Goal: Task Accomplishment & Management: Use online tool/utility

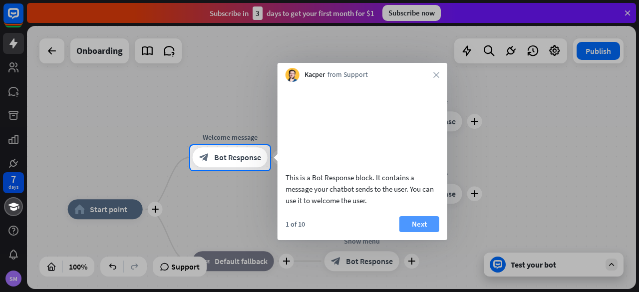
click at [411, 231] on button "Next" at bounding box center [419, 224] width 40 height 16
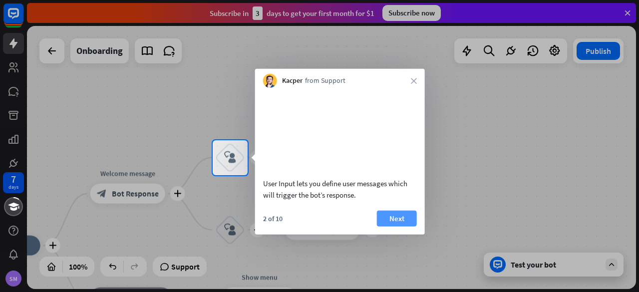
click at [385, 226] on button "Next" at bounding box center [397, 218] width 40 height 16
click at [385, 237] on div "plus home_2 Start point plus Welcome message block_bot_response Bot Response pl…" at bounding box center [331, 157] width 609 height 263
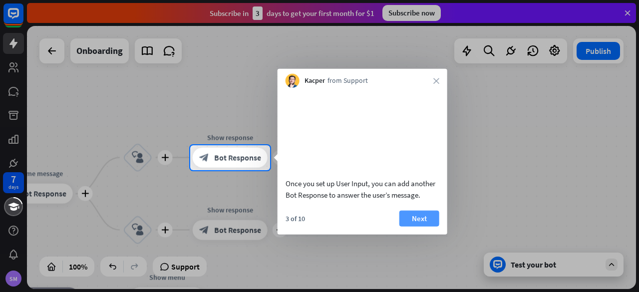
click at [412, 226] on button "Next" at bounding box center [419, 218] width 40 height 16
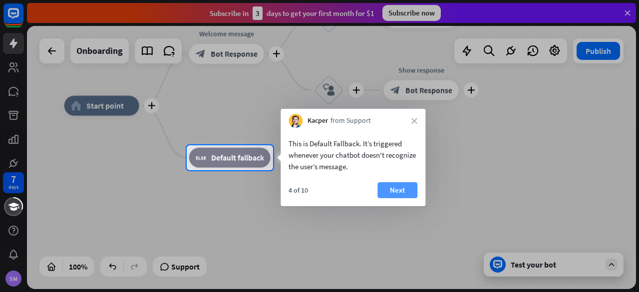
click at [396, 194] on button "Next" at bounding box center [397, 190] width 40 height 16
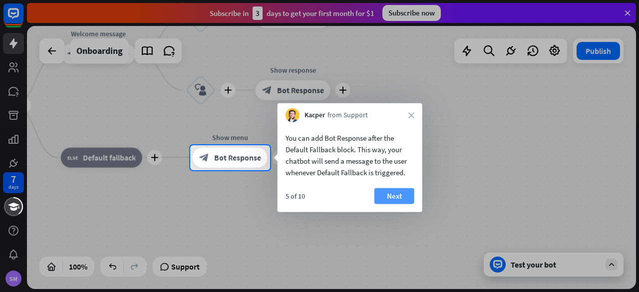
click at [392, 199] on button "Next" at bounding box center [394, 196] width 40 height 16
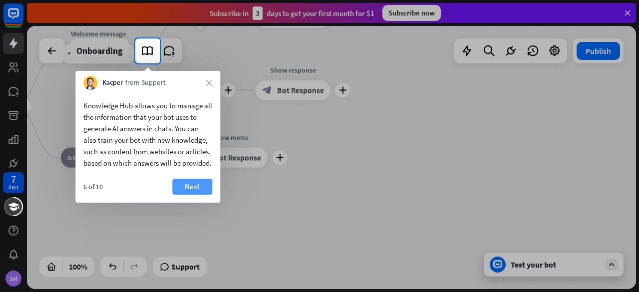
click at [190, 195] on button "Next" at bounding box center [192, 187] width 40 height 16
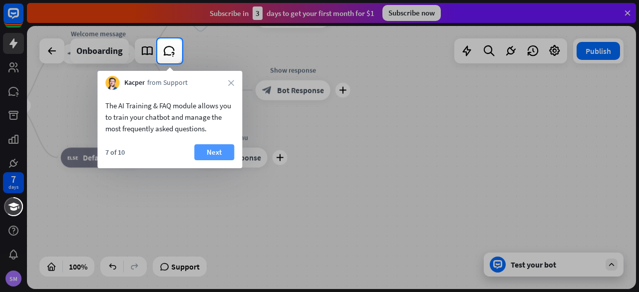
click at [205, 151] on button "Next" at bounding box center [214, 152] width 40 height 16
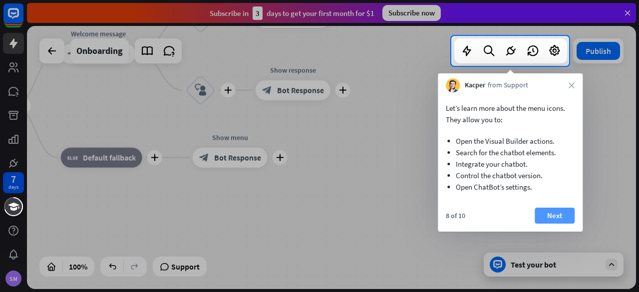
click at [562, 212] on button "Next" at bounding box center [555, 216] width 40 height 16
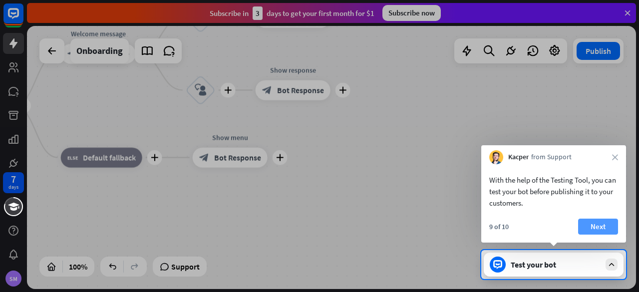
click at [590, 223] on button "Next" at bounding box center [598, 227] width 40 height 16
click at [590, 223] on div "plus home_2 Start point plus Welcome message block_bot_response Bot Response pl…" at bounding box center [331, 157] width 609 height 263
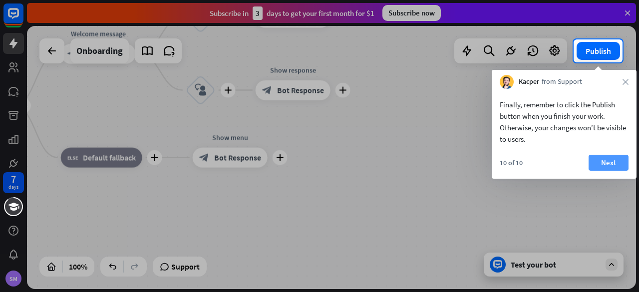
click at [618, 161] on button "Next" at bounding box center [609, 163] width 40 height 16
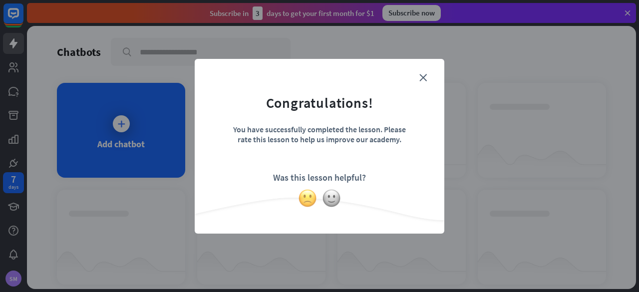
click at [306, 196] on img at bounding box center [307, 198] width 19 height 19
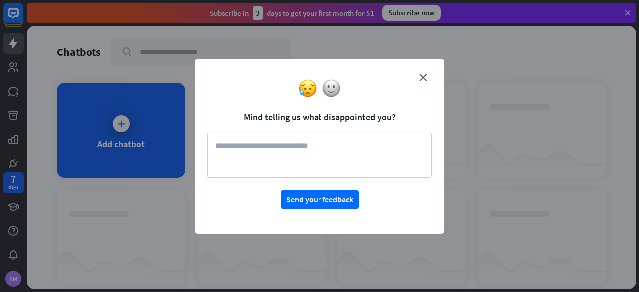
click at [118, 121] on div "close Mind telling us what disappointed you? Send your feedback" at bounding box center [319, 146] width 639 height 292
click at [306, 155] on textarea at bounding box center [319, 155] width 225 height 45
click at [362, 155] on textarea at bounding box center [319, 155] width 225 height 45
paste textarea "**********"
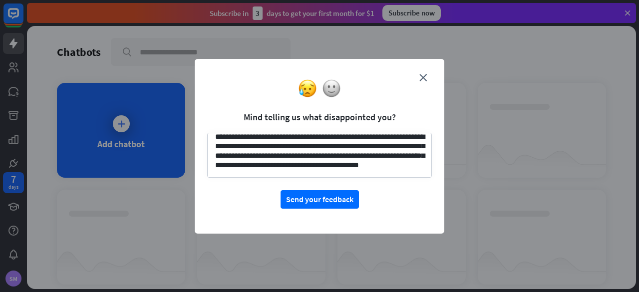
scroll to position [20, 0]
type textarea "**********"
click at [319, 198] on button "Send your feedback" at bounding box center [320, 199] width 78 height 18
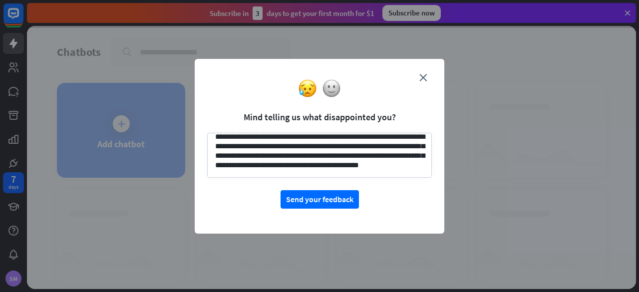
scroll to position [0, 0]
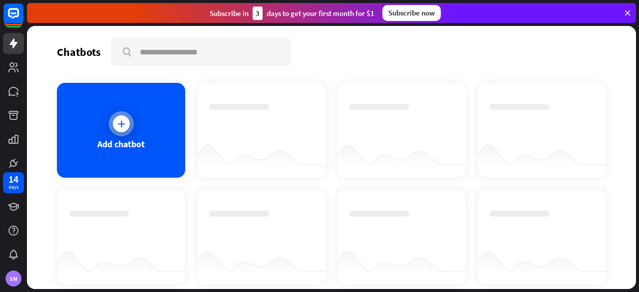
click at [120, 123] on icon at bounding box center [121, 124] width 10 height 10
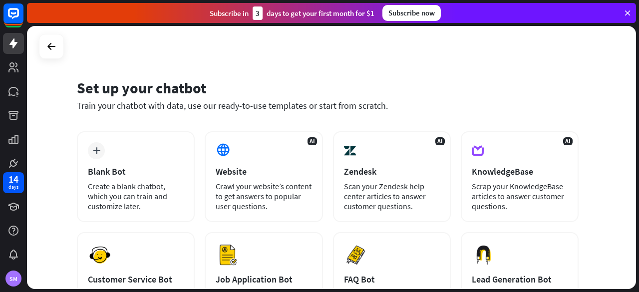
scroll to position [50, 0]
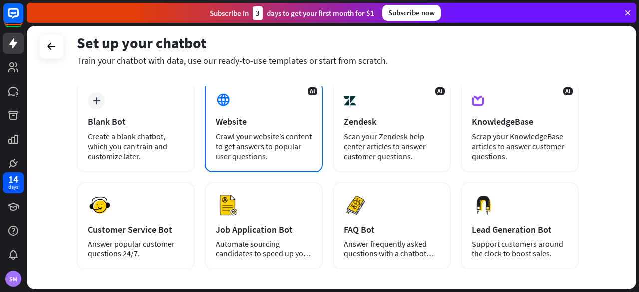
click at [300, 110] on div "AI Website Crawl your website’s content to get answers to popular user question…" at bounding box center [264, 126] width 118 height 91
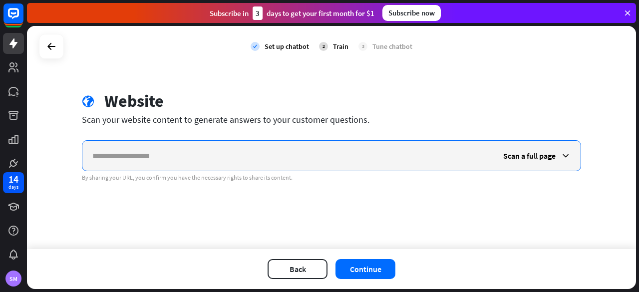
paste input "**********"
type input "**********"
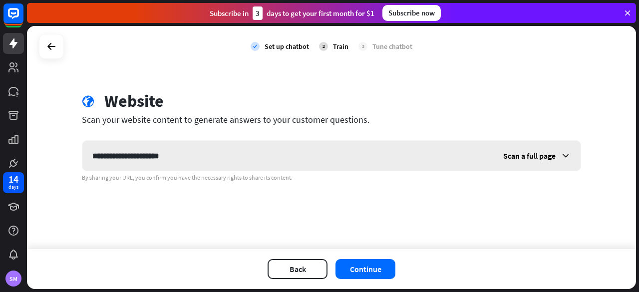
click at [562, 154] on icon at bounding box center [566, 156] width 10 height 10
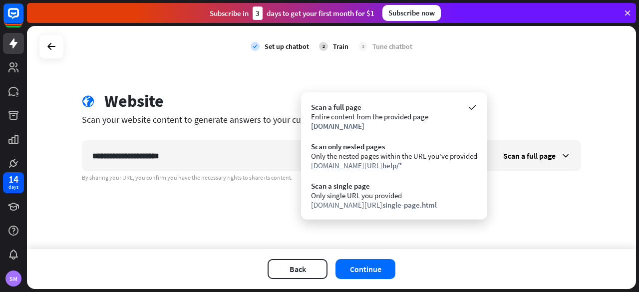
click at [254, 87] on div "**********" at bounding box center [331, 137] width 609 height 223
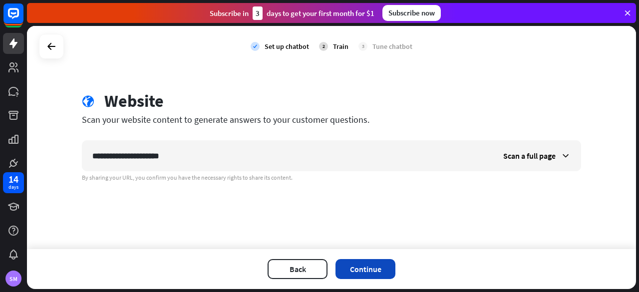
click at [348, 275] on button "Continue" at bounding box center [365, 269] width 60 height 20
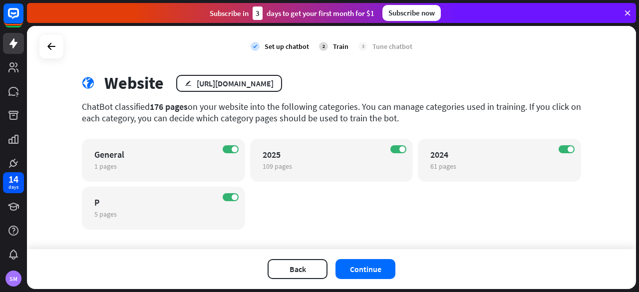
scroll to position [30, 0]
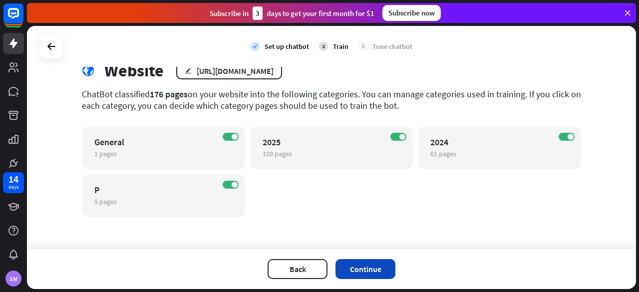
click at [357, 270] on button "Continue" at bounding box center [365, 269] width 60 height 20
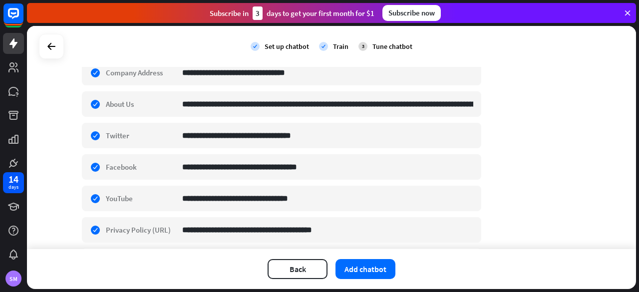
scroll to position [170, 0]
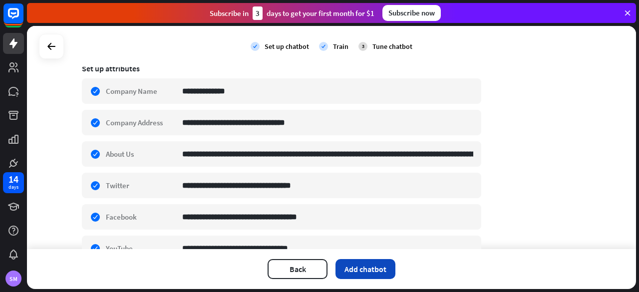
click at [346, 272] on button "Add chatbot" at bounding box center [365, 269] width 60 height 20
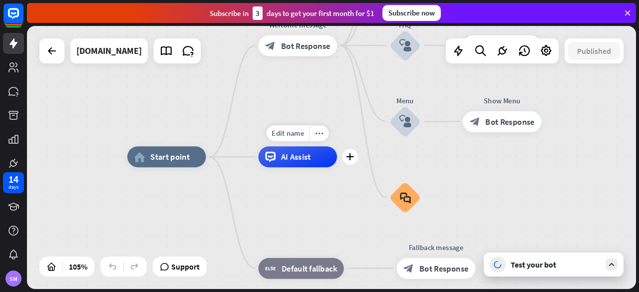
click at [298, 159] on span "AI Assist" at bounding box center [296, 157] width 30 height 10
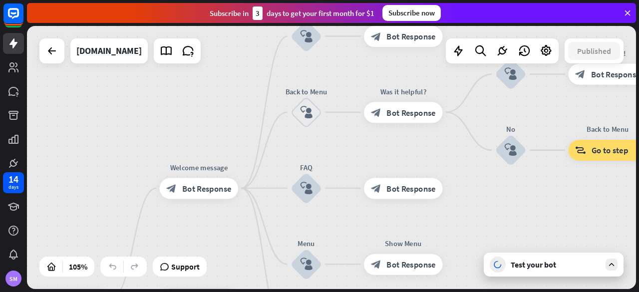
drag, startPoint x: 319, startPoint y: 84, endPoint x: 220, endPoint y: 227, distance: 173.6
click at [220, 227] on div "home_2 Start point Welcome message block_bot_response Bot Response About us blo…" at bounding box center [331, 157] width 609 height 263
drag, startPoint x: 419, startPoint y: 143, endPoint x: 369, endPoint y: 177, distance: 60.2
click at [390, 162] on div "home_2 Start point Welcome message block_bot_response Bot Response About us blo…" at bounding box center [331, 157] width 609 height 263
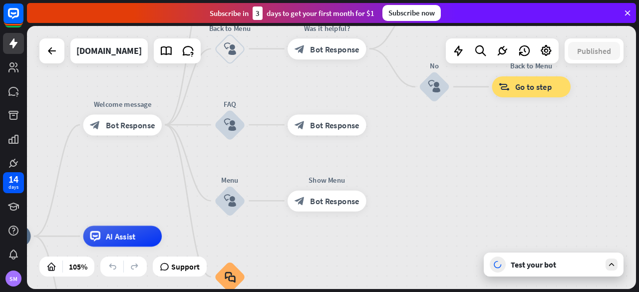
drag, startPoint x: 369, startPoint y: 177, endPoint x: 338, endPoint y: 81, distance: 100.7
click at [338, 81] on div "home_2 Start point Welcome message block_bot_response Bot Response About us blo…" at bounding box center [331, 157] width 609 height 263
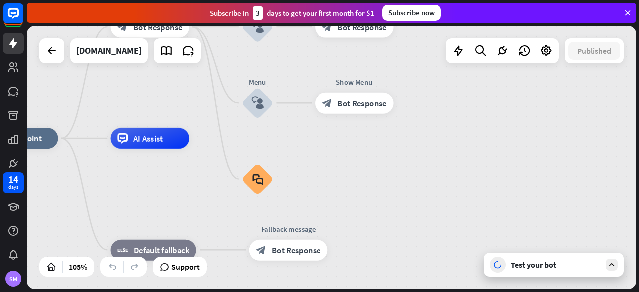
drag, startPoint x: 381, startPoint y: 270, endPoint x: 408, endPoint y: 189, distance: 85.9
click at [408, 189] on div "home_2 Start point Welcome message block_bot_response Bot Response About us blo…" at bounding box center [299, 276] width 639 height 276
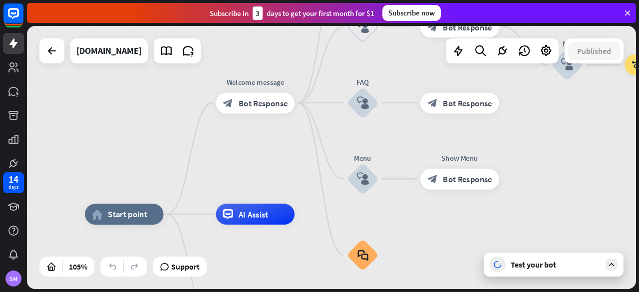
drag, startPoint x: 187, startPoint y: 200, endPoint x: 289, endPoint y: 270, distance: 123.9
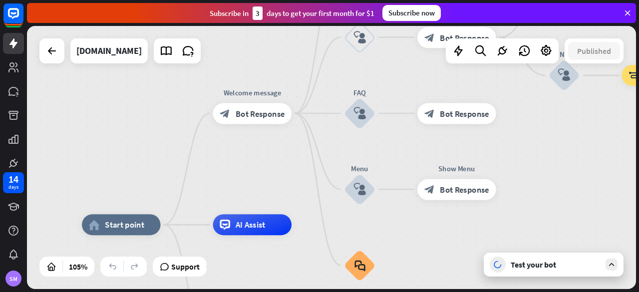
click at [288, 164] on div "home_2 Start point Welcome message block_bot_response Bot Response About us blo…" at bounding box center [331, 157] width 609 height 263
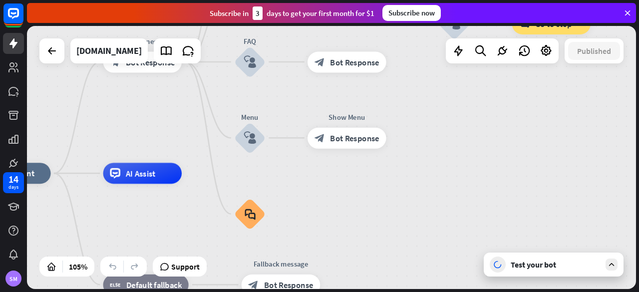
drag, startPoint x: 288, startPoint y: 164, endPoint x: 178, endPoint y: 113, distance: 121.3
click at [178, 113] on div "home_2 Start point Welcome message block_bot_response Bot Response About us blo…" at bounding box center [331, 157] width 609 height 263
click at [281, 217] on icon "plus" at bounding box center [279, 213] width 8 height 7
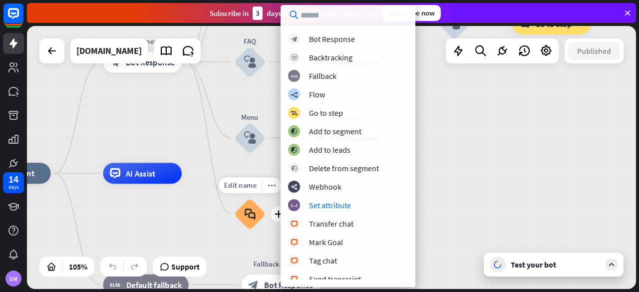
click at [258, 217] on div "block_faq" at bounding box center [249, 213] width 31 height 31
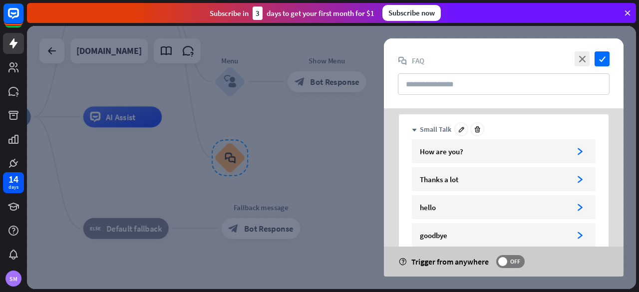
scroll to position [100, 0]
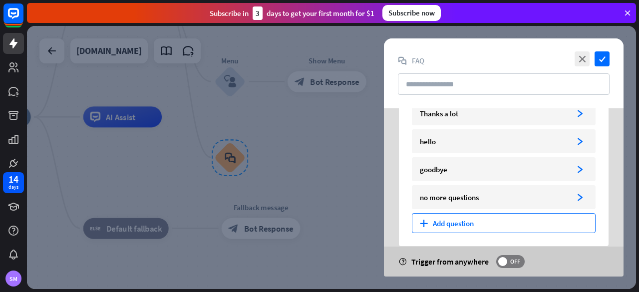
click at [448, 227] on div "plus Add question" at bounding box center [504, 223] width 184 height 20
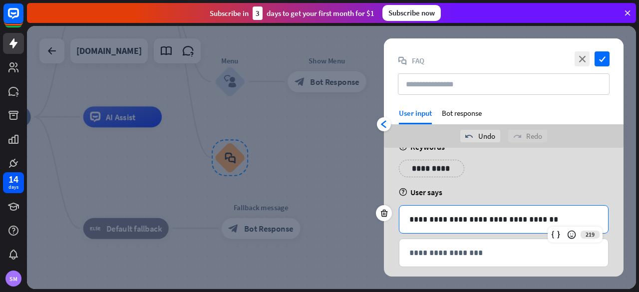
scroll to position [31, 0]
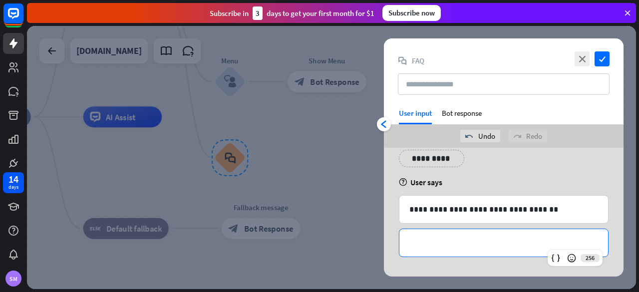
click at [473, 240] on p "**********" at bounding box center [503, 243] width 189 height 12
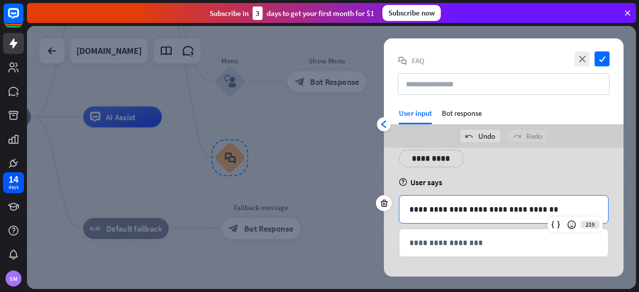
click at [534, 207] on p "**********" at bounding box center [503, 209] width 189 height 12
click at [571, 224] on icon at bounding box center [572, 225] width 10 height 10
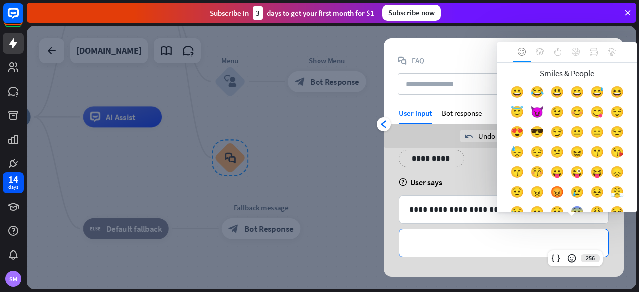
click at [538, 236] on div "**********" at bounding box center [503, 242] width 209 height 27
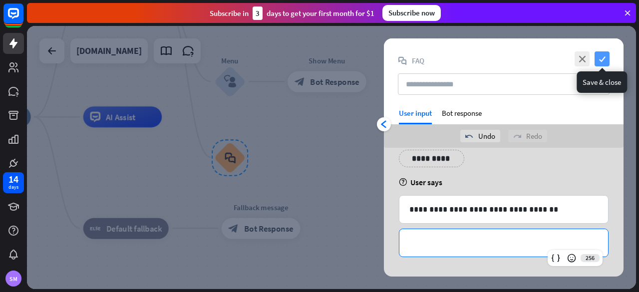
click at [600, 60] on icon "check" at bounding box center [602, 58] width 15 height 15
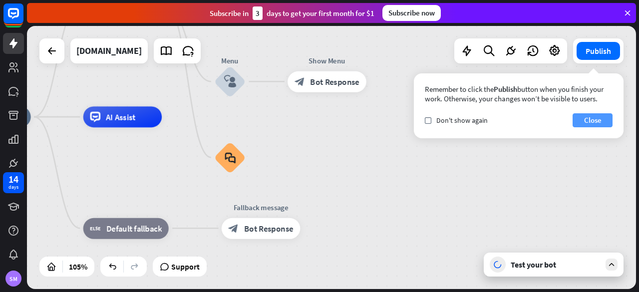
click at [594, 122] on button "Close" at bounding box center [593, 120] width 40 height 14
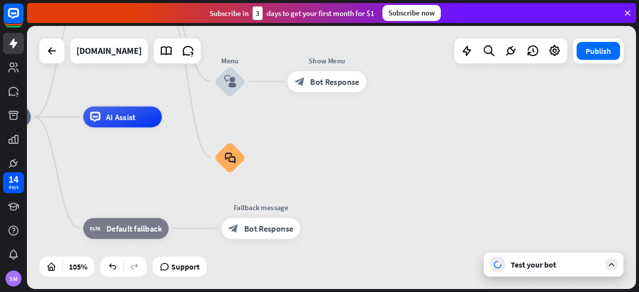
click at [594, 122] on button "Close" at bounding box center [593, 120] width 40 height 14
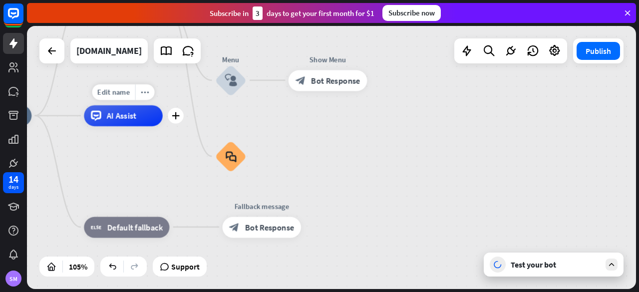
click at [138, 120] on div "AI Assist" at bounding box center [123, 115] width 78 height 21
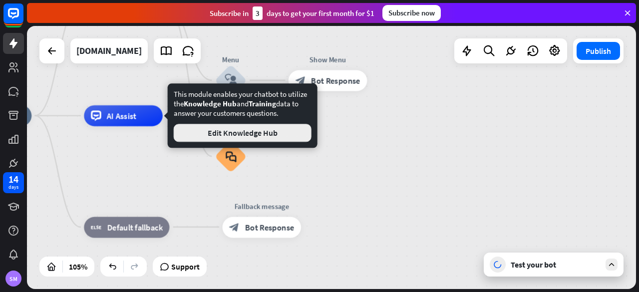
click at [221, 137] on button "Edit Knowledge Hub" at bounding box center [243, 133] width 138 height 18
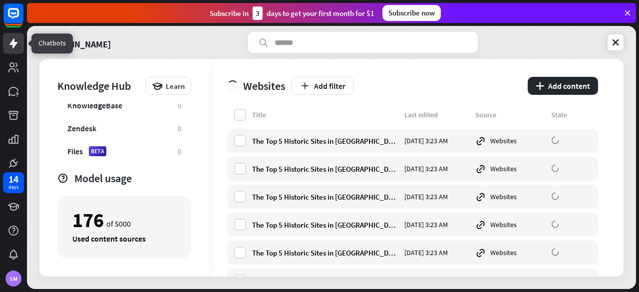
click at [14, 43] on icon at bounding box center [13, 43] width 8 height 10
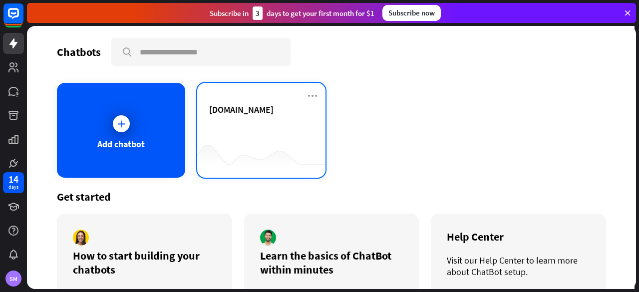
click at [224, 101] on div "[DOMAIN_NAME]" at bounding box center [261, 130] width 128 height 95
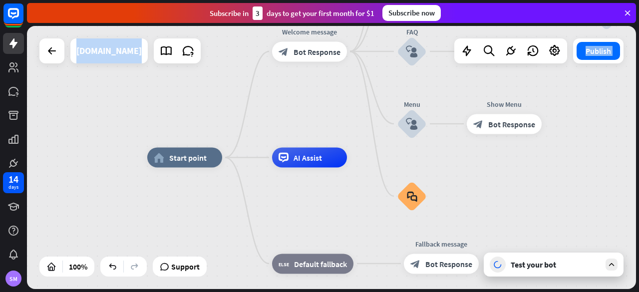
drag, startPoint x: 364, startPoint y: 230, endPoint x: 249, endPoint y: 183, distance: 124.8
click at [271, 193] on div "home_2 Start point Welcome message block_bot_response Bot Response About us blo…" at bounding box center [451, 289] width 609 height 263
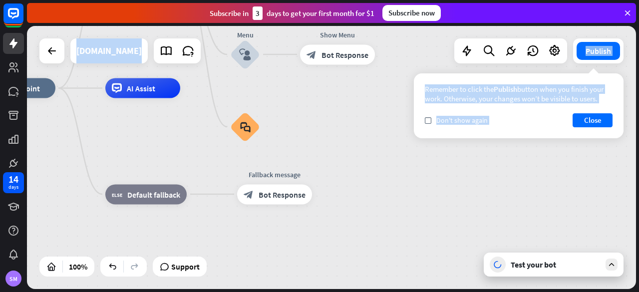
drag, startPoint x: 249, startPoint y: 183, endPoint x: 172, endPoint y: 196, distance: 78.0
click at [173, 192] on div "home_2 Start point Welcome message block_bot_response Bot Response About us blo…" at bounding box center [285, 219] width 609 height 263
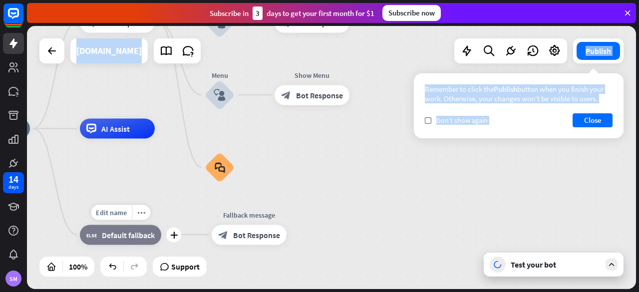
drag, startPoint x: 172, startPoint y: 196, endPoint x: 153, endPoint y: 262, distance: 68.4
click at [155, 255] on div "home_2 Start point Welcome message block_bot_response Bot Response About us blo…" at bounding box center [259, 260] width 609 height 263
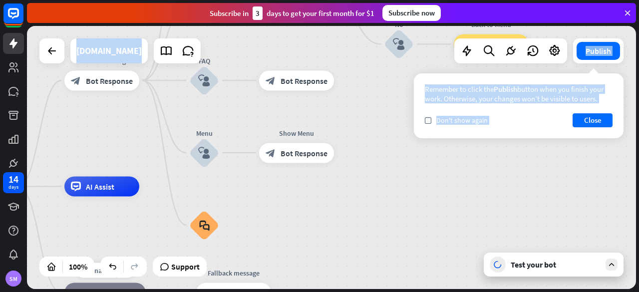
drag, startPoint x: 153, startPoint y: 262, endPoint x: 155, endPoint y: 272, distance: 9.7
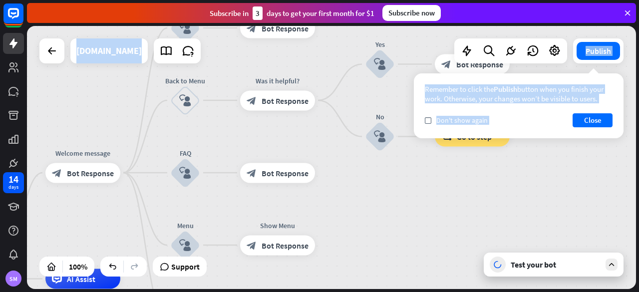
drag, startPoint x: 347, startPoint y: 121, endPoint x: 328, endPoint y: 203, distance: 83.9
click at [328, 203] on div "home_2 Start point Welcome message block_bot_response Bot Response About us blo…" at bounding box center [331, 157] width 609 height 263
click at [326, 172] on icon "plus" at bounding box center [326, 173] width 7 height 7
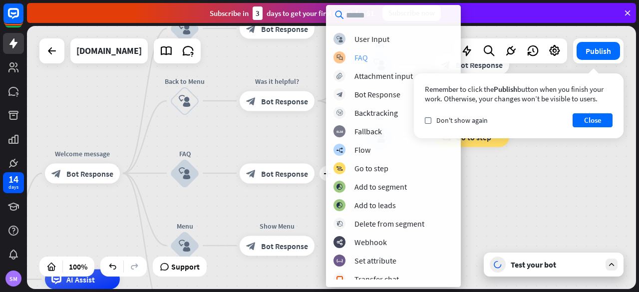
click at [355, 56] on div "FAQ" at bounding box center [360, 57] width 13 height 10
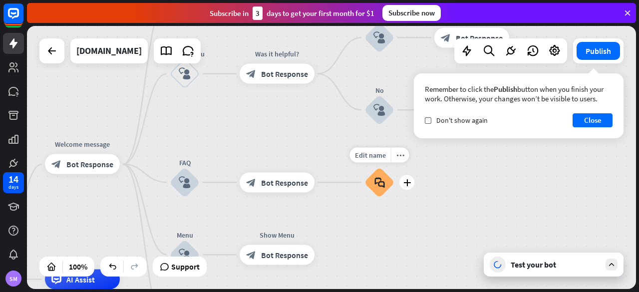
click at [386, 181] on div "block_faq" at bounding box center [379, 182] width 30 height 30
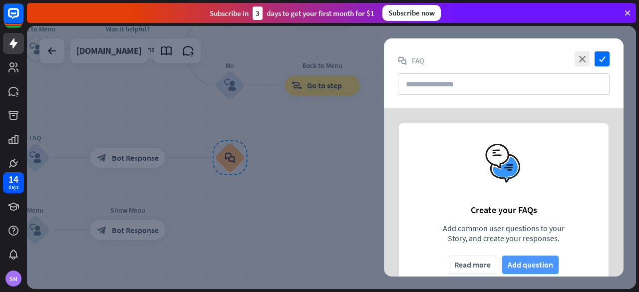
click at [508, 264] on button "Add question" at bounding box center [530, 265] width 56 height 18
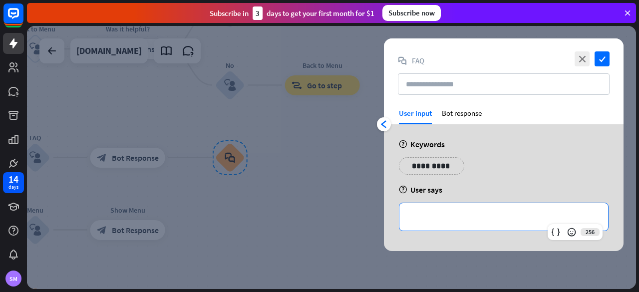
click at [435, 211] on p "**********" at bounding box center [503, 217] width 189 height 12
paste div
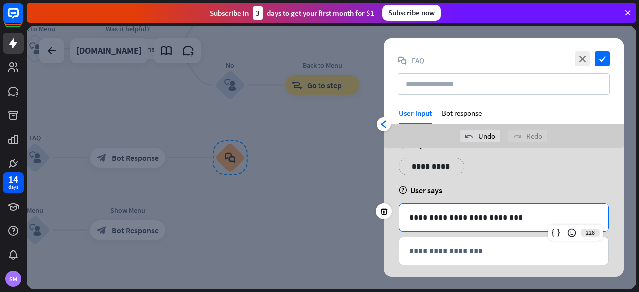
scroll to position [31, 0]
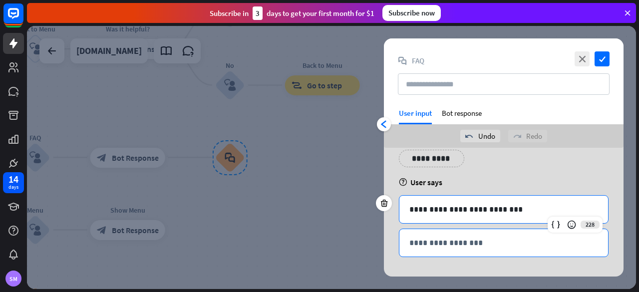
click at [481, 236] on div "**********" at bounding box center [503, 242] width 209 height 27
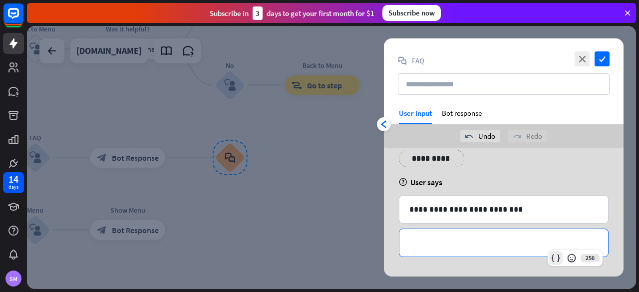
click at [557, 258] on icon at bounding box center [556, 258] width 10 height 10
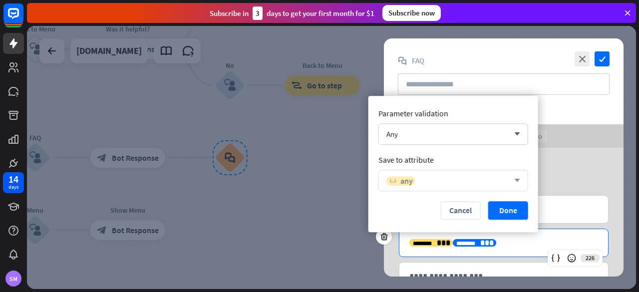
click at [398, 181] on div "variable any" at bounding box center [400, 180] width 29 height 9
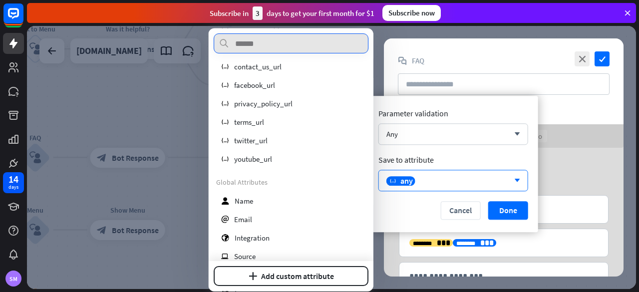
scroll to position [0, 0]
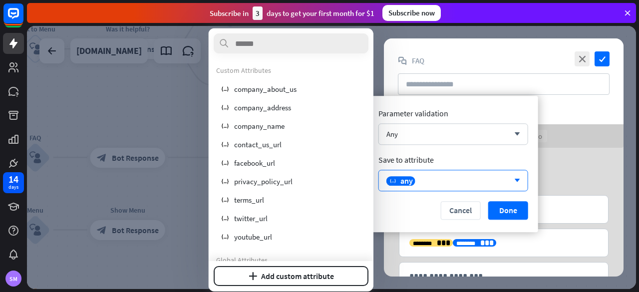
click at [398, 206] on div "Cancel Done" at bounding box center [453, 210] width 150 height 18
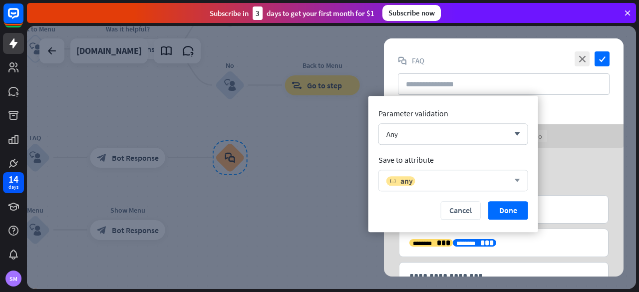
click at [511, 181] on icon "arrow_down" at bounding box center [514, 181] width 11 height 6
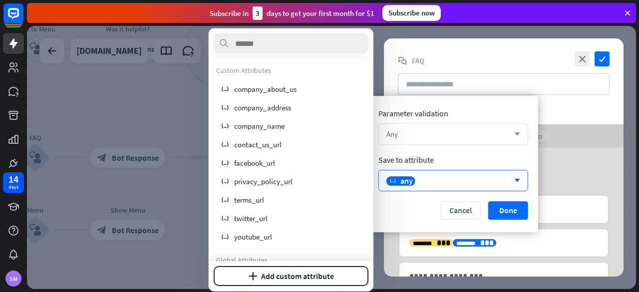
click at [467, 137] on div "Any" at bounding box center [447, 133] width 123 height 9
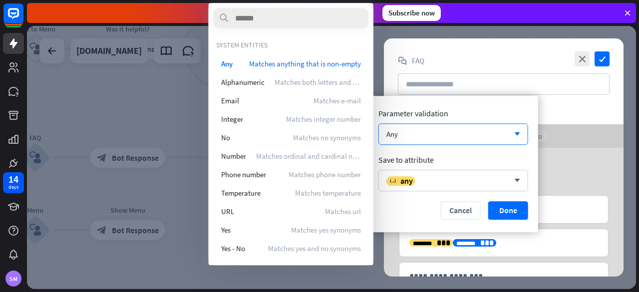
click at [413, 215] on div "Cancel Done" at bounding box center [453, 210] width 150 height 18
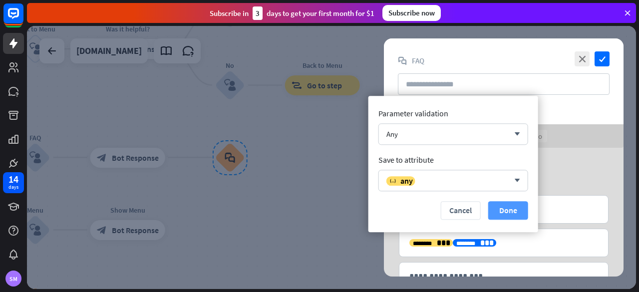
click at [502, 218] on button "Done" at bounding box center [508, 210] width 40 height 18
click at [502, 218] on div "**********" at bounding box center [503, 209] width 209 height 27
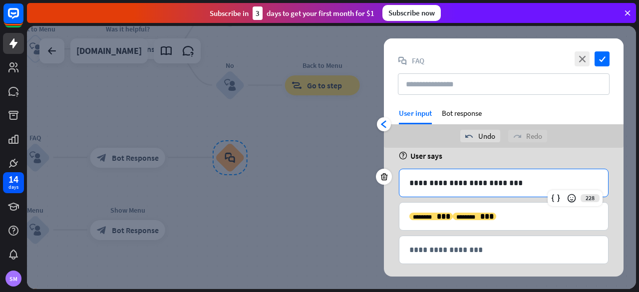
scroll to position [64, 0]
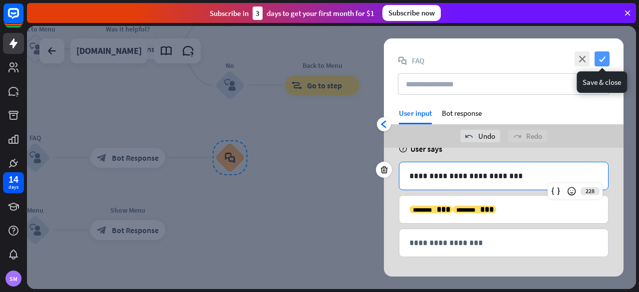
click at [600, 59] on icon "check" at bounding box center [602, 58] width 15 height 15
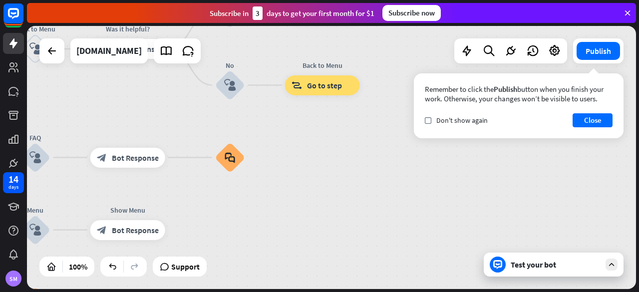
click at [505, 260] on div "Test your bot" at bounding box center [554, 265] width 140 height 24
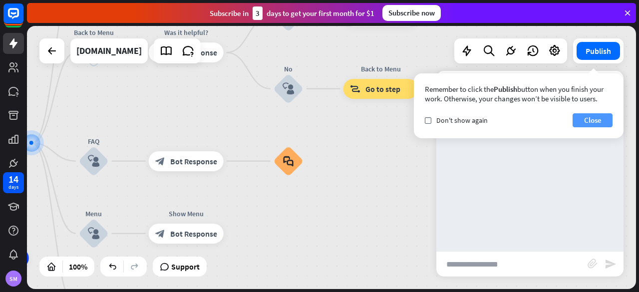
click at [590, 117] on button "Close" at bounding box center [593, 120] width 40 height 14
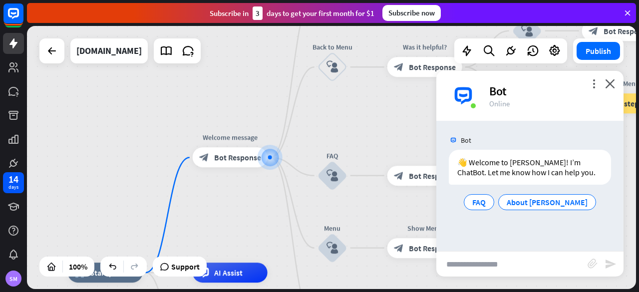
click at [525, 262] on input "text" at bounding box center [511, 264] width 151 height 25
type input "**********"
click at [607, 262] on icon "send" at bounding box center [611, 264] width 12 height 12
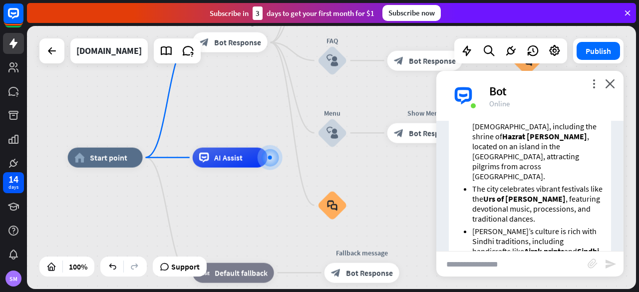
scroll to position [860, 0]
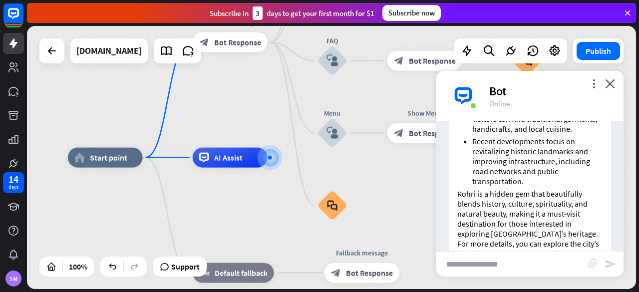
click at [503, 261] on input "text" at bounding box center [511, 264] width 151 height 25
type input "********"
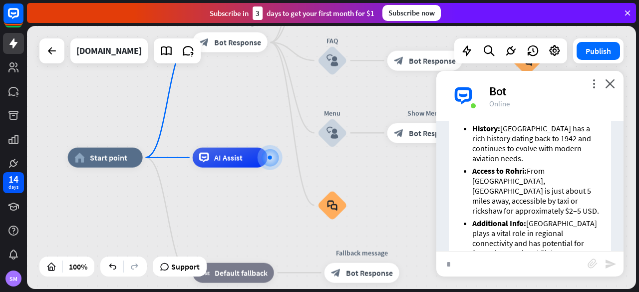
scroll to position [1305, 0]
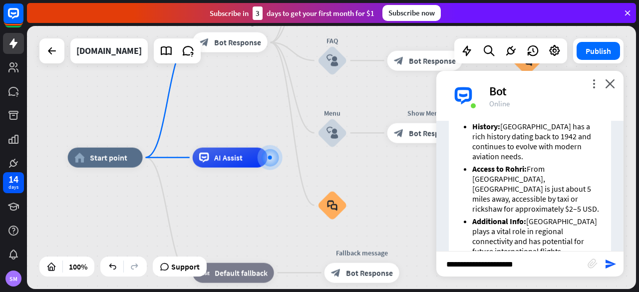
type input "**********"
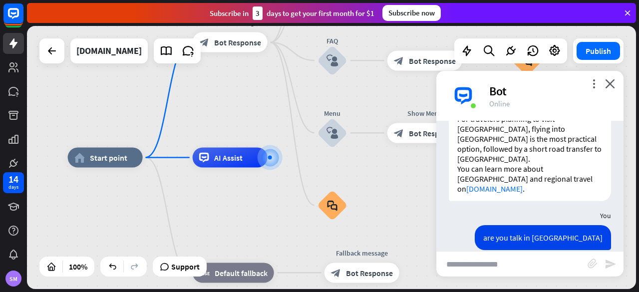
scroll to position [1473, 0]
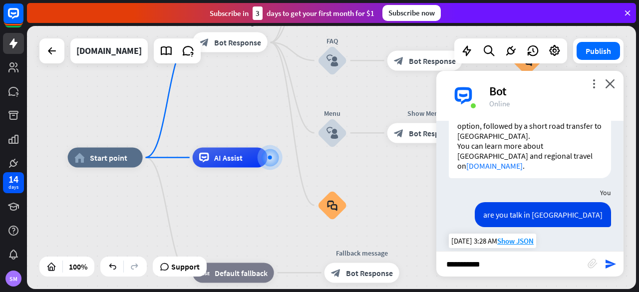
type input "**********"
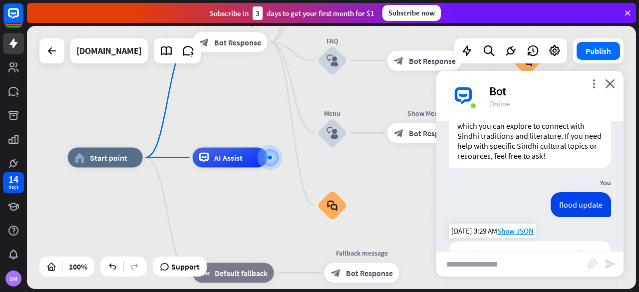
scroll to position [1600, 0]
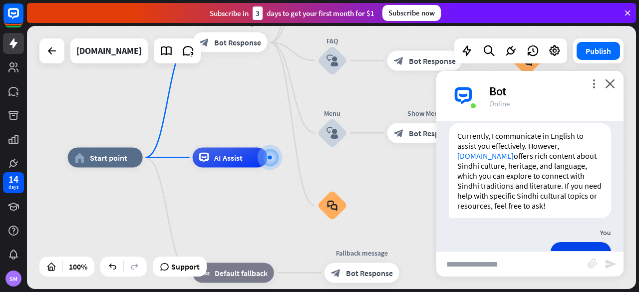
click at [514, 276] on span "Show JSON" at bounding box center [515, 280] width 36 height 9
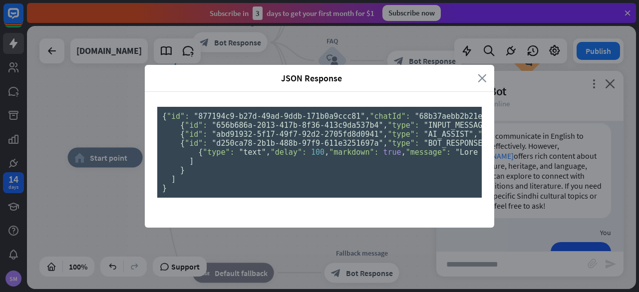
click at [478, 72] on icon "close" at bounding box center [482, 77] width 9 height 11
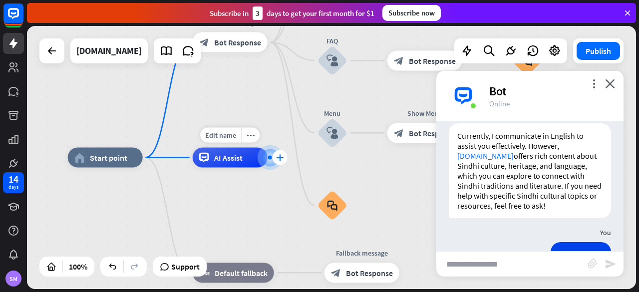
click at [280, 156] on icon "plus" at bounding box center [279, 157] width 7 height 7
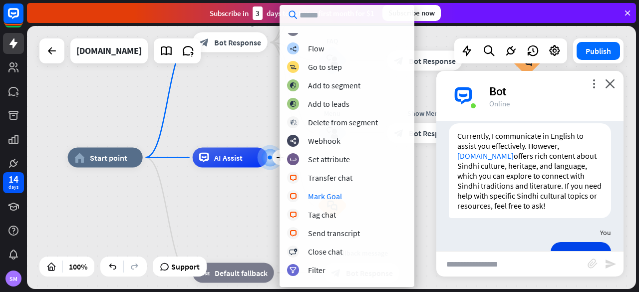
scroll to position [0, 0]
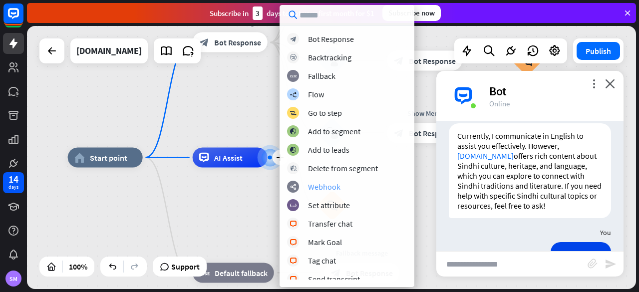
click at [333, 186] on div "Webhook" at bounding box center [324, 187] width 32 height 10
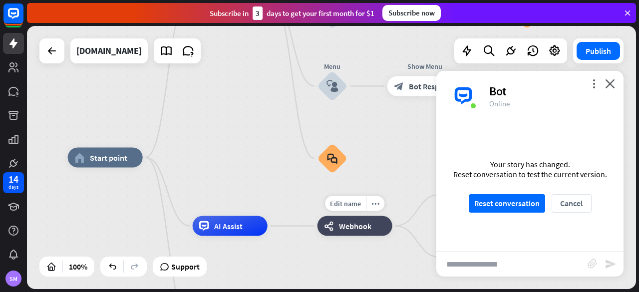
click at [370, 230] on span "Webhook" at bounding box center [355, 226] width 32 height 10
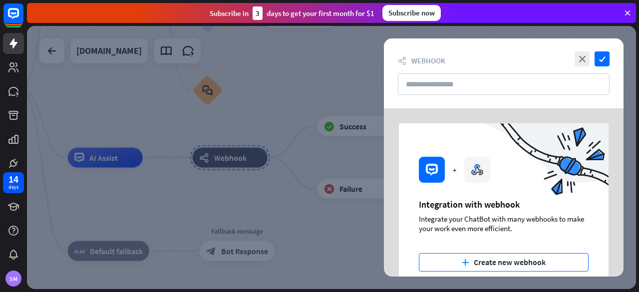
click at [496, 263] on button "plus Create new webhook" at bounding box center [504, 262] width 170 height 18
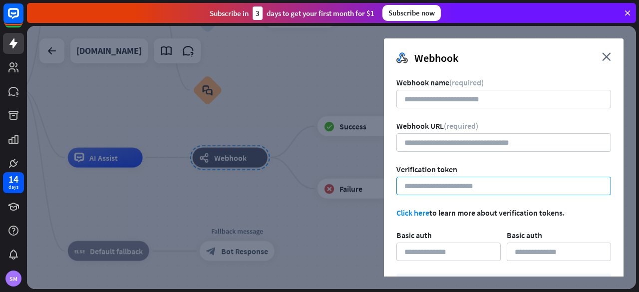
scroll to position [87, 0]
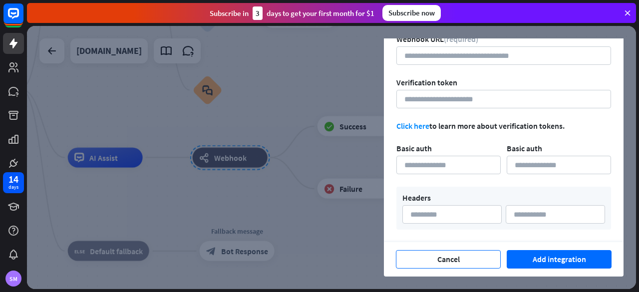
click at [453, 260] on button "Cancel" at bounding box center [448, 259] width 105 height 18
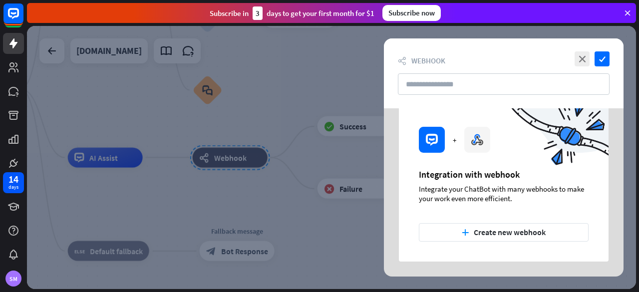
click at [572, 61] on div "close check" at bounding box center [590, 58] width 37 height 15
drag, startPoint x: 580, startPoint y: 59, endPoint x: 562, endPoint y: 69, distance: 20.8
click at [580, 59] on icon "close" at bounding box center [582, 58] width 15 height 15
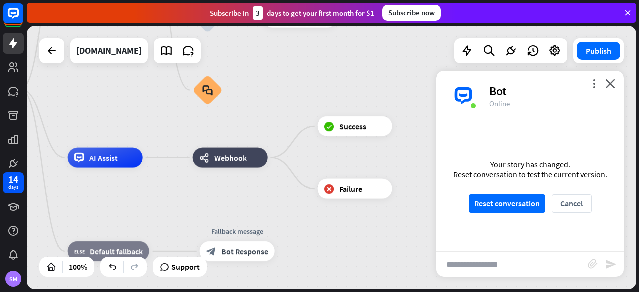
scroll to position [1670, 0]
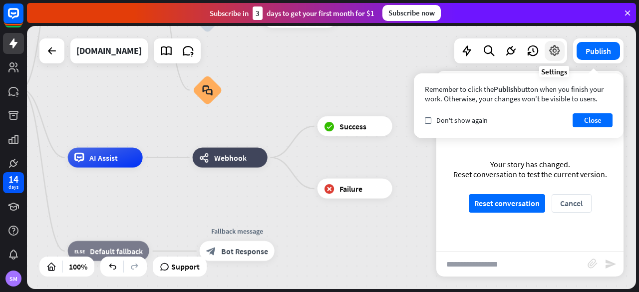
click at [558, 52] on icon at bounding box center [554, 50] width 13 height 13
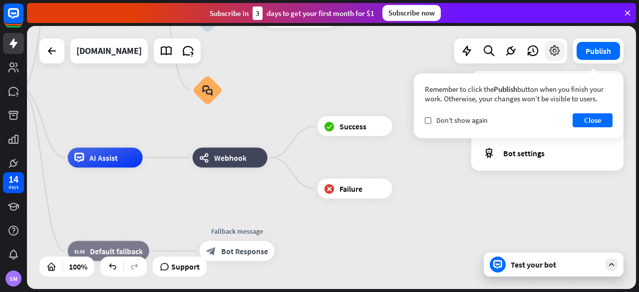
click at [558, 52] on icon at bounding box center [554, 50] width 13 height 13
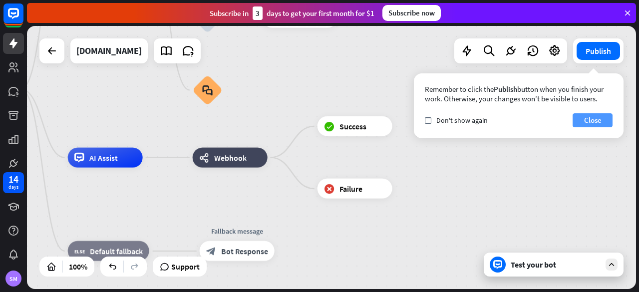
click at [608, 115] on button "Close" at bounding box center [593, 120] width 40 height 14
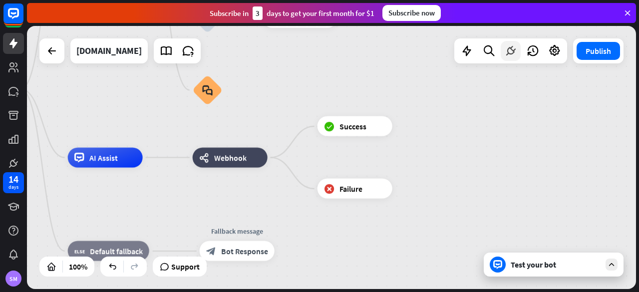
click at [518, 50] on div at bounding box center [511, 51] width 20 height 20
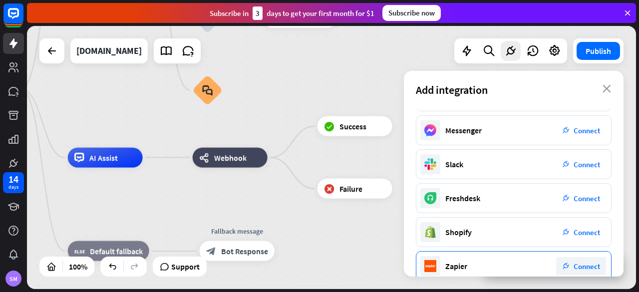
scroll to position [0, 0]
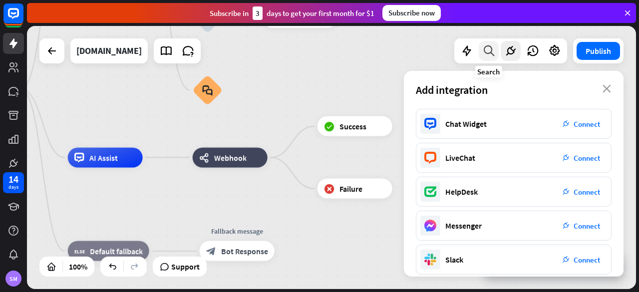
click at [484, 54] on icon at bounding box center [488, 50] width 13 height 13
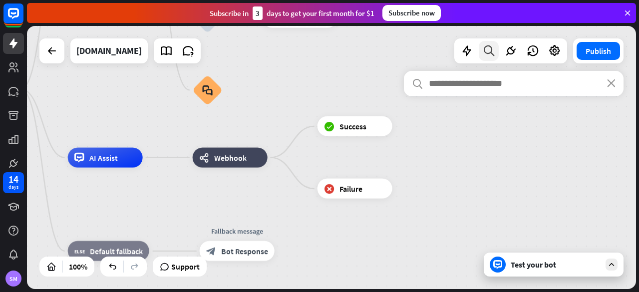
click at [484, 54] on icon at bounding box center [488, 50] width 13 height 13
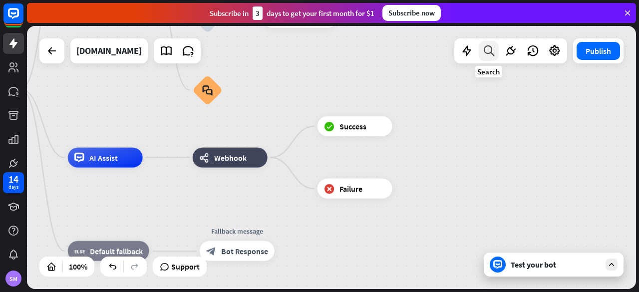
click at [485, 44] on icon at bounding box center [488, 50] width 13 height 13
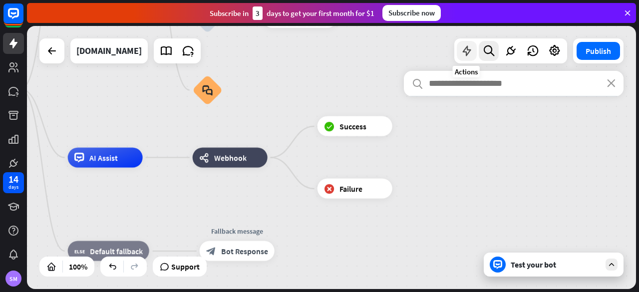
click at [465, 44] on div at bounding box center [467, 51] width 20 height 20
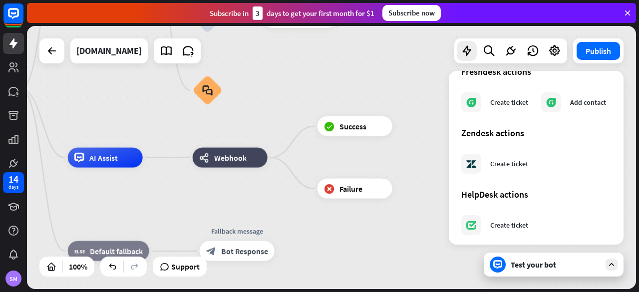
scroll to position [631, 0]
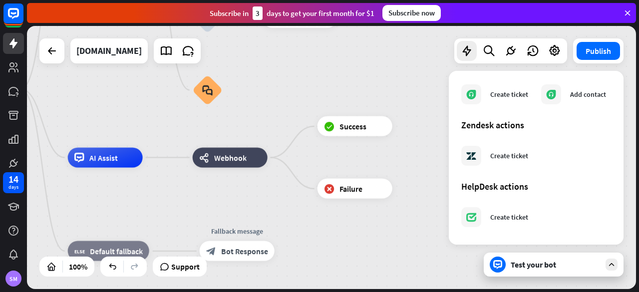
click at [408, 220] on div "home_2 Start point Welcome message block_bot_response Bot Response About us blo…" at bounding box center [247, 220] width 609 height 263
click at [12, 167] on icon at bounding box center [13, 163] width 12 height 12
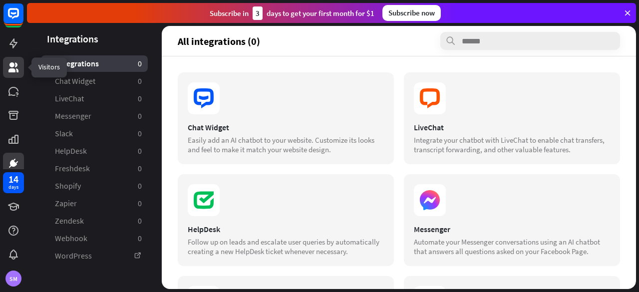
click at [16, 59] on link at bounding box center [13, 67] width 21 height 21
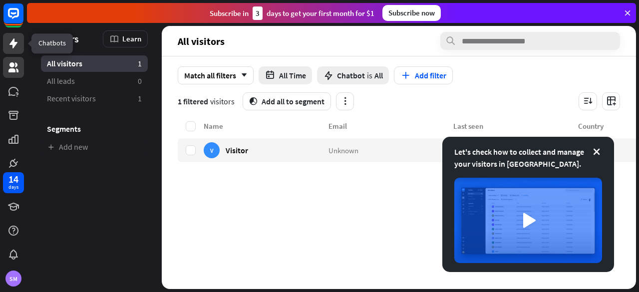
click at [13, 50] on link at bounding box center [13, 43] width 21 height 21
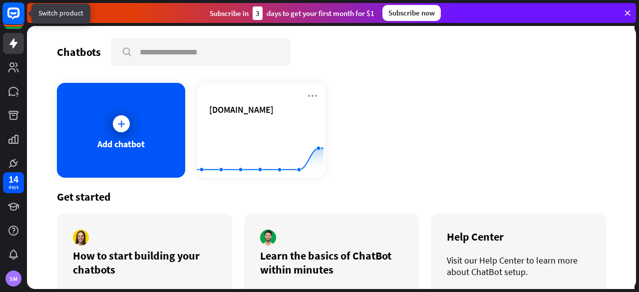
click at [7, 15] on rect at bounding box center [13, 13] width 22 height 22
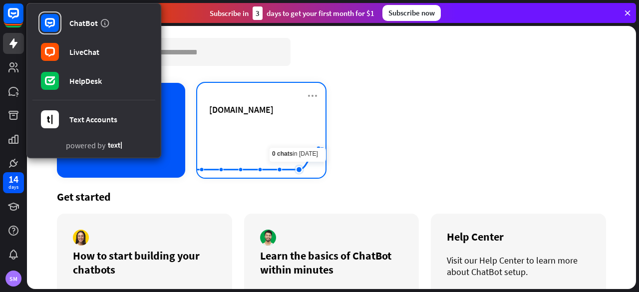
click at [302, 134] on rect at bounding box center [260, 153] width 126 height 62
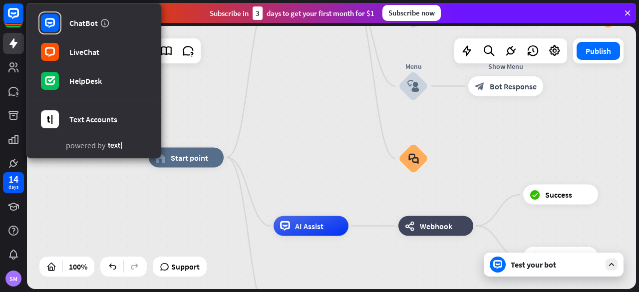
click at [183, 17] on div "Subscribe [DATE] to get your first month for $1 Subscribe now" at bounding box center [331, 13] width 609 height 20
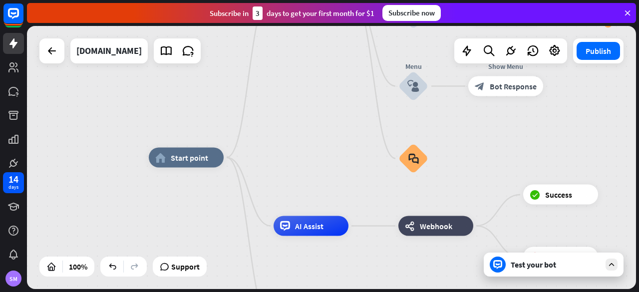
click at [183, 17] on div "Subscribe [DATE] to get your first month for $1 Subscribe now" at bounding box center [331, 13] width 609 height 20
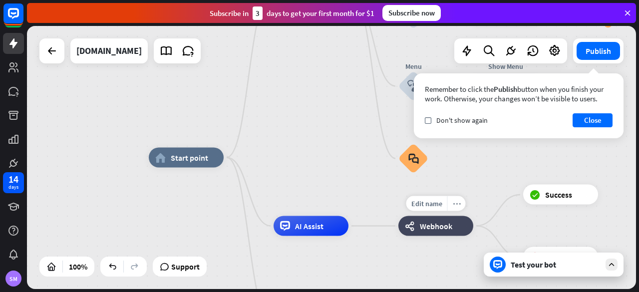
click at [462, 207] on div "more_horiz" at bounding box center [456, 203] width 18 height 15
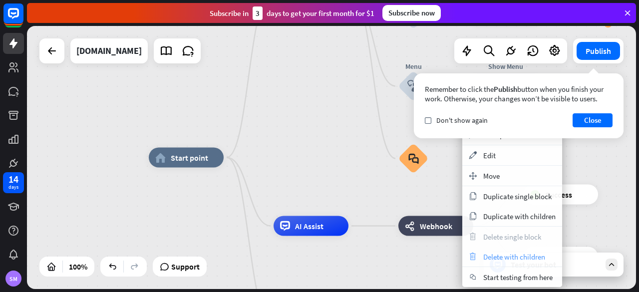
click at [486, 260] on span "Delete with children" at bounding box center [514, 256] width 62 height 9
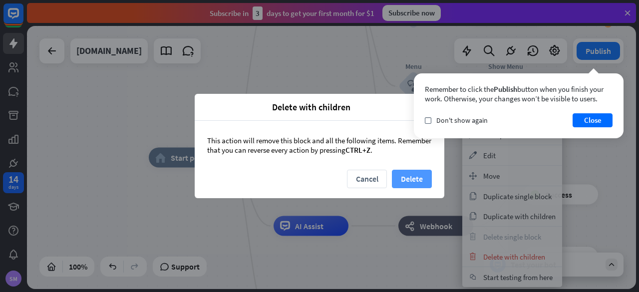
click at [414, 173] on button "Delete" at bounding box center [412, 179] width 40 height 18
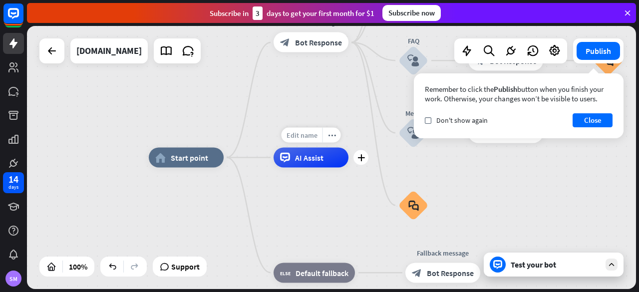
click at [306, 140] on div "Edit name" at bounding box center [302, 135] width 41 height 15
click at [352, 212] on div "home_2 Start point Welcome message block_bot_response Bot Response About us blo…" at bounding box center [453, 289] width 609 height 263
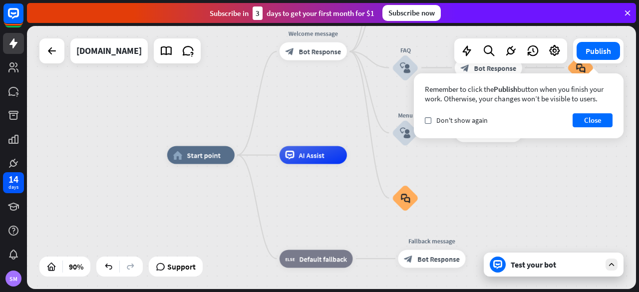
drag, startPoint x: 352, startPoint y: 94, endPoint x: 318, endPoint y: 141, distance: 58.3
click at [318, 141] on div "home_2 Start point Welcome message block_bot_response Bot Response About us blo…" at bounding box center [331, 157] width 609 height 263
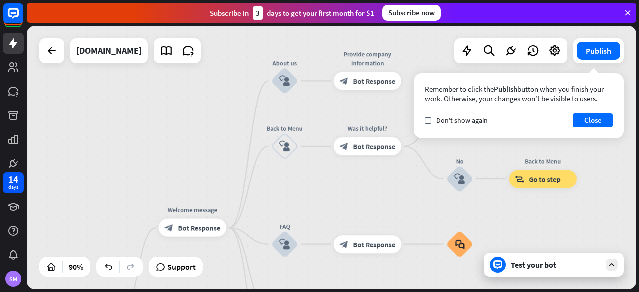
drag, startPoint x: 290, startPoint y: 187, endPoint x: 226, endPoint y: 278, distance: 111.5
click at [226, 278] on div "home_2 Start point Welcome message block_bot_response Bot Response About us blo…" at bounding box center [331, 157] width 609 height 263
click at [100, 53] on div "[DOMAIN_NAME]" at bounding box center [108, 50] width 65 height 25
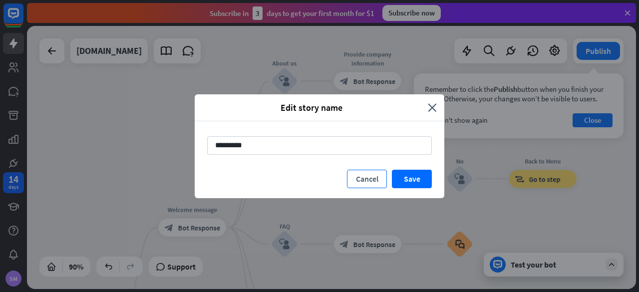
click at [372, 178] on button "Cancel" at bounding box center [367, 179] width 40 height 18
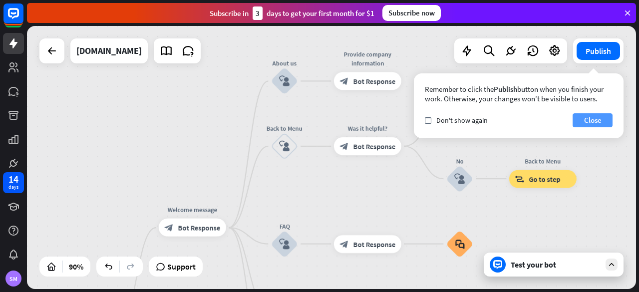
click at [599, 123] on button "Close" at bounding box center [593, 120] width 40 height 14
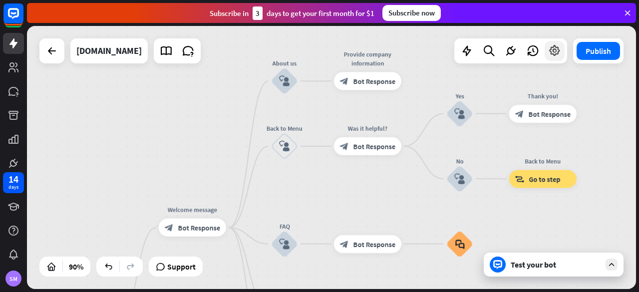
click at [555, 54] on icon at bounding box center [554, 50] width 13 height 13
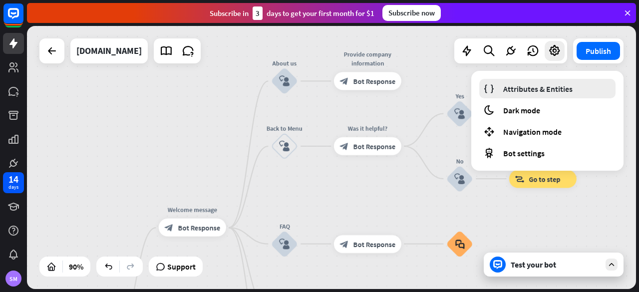
click at [559, 89] on span "Attributes & Entities" at bounding box center [537, 89] width 69 height 10
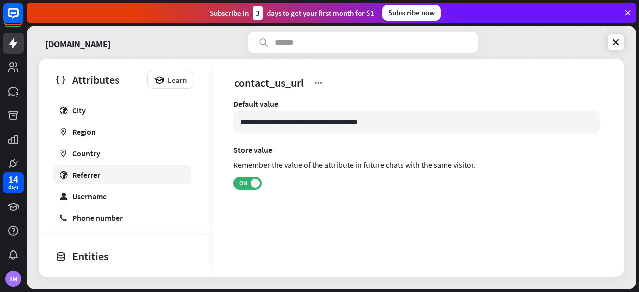
scroll to position [470, 0]
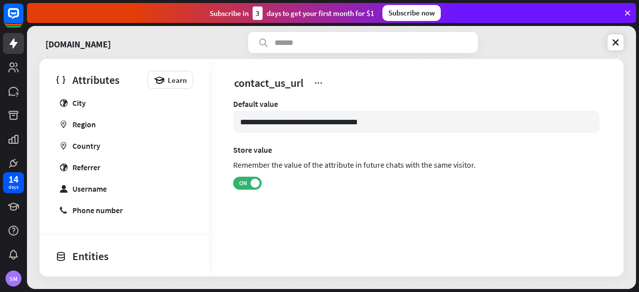
click at [72, 258] on div "Entities" at bounding box center [121, 256] width 133 height 17
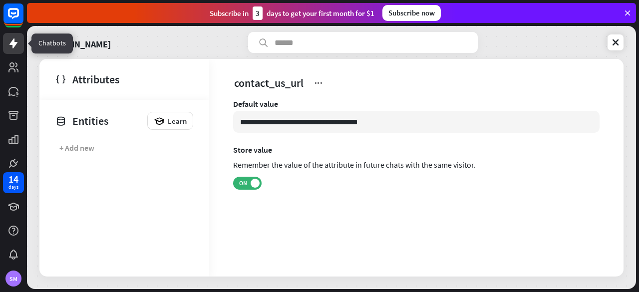
click at [10, 39] on icon at bounding box center [13, 43] width 12 height 12
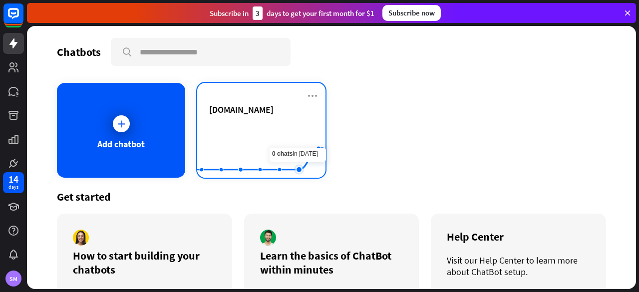
click at [289, 169] on icon at bounding box center [260, 158] width 156 height 21
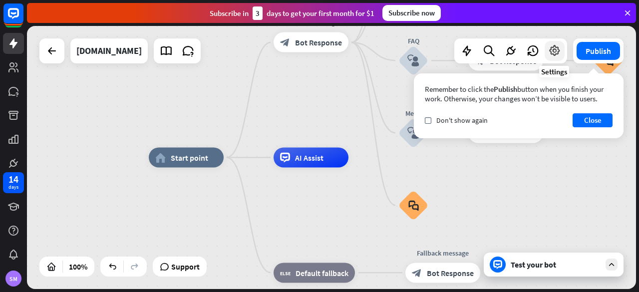
click at [558, 48] on icon at bounding box center [554, 50] width 13 height 13
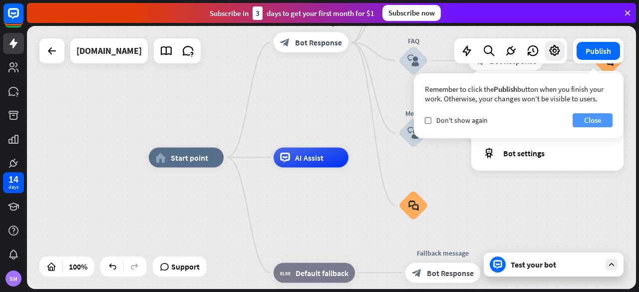
click at [583, 119] on button "Close" at bounding box center [593, 120] width 40 height 14
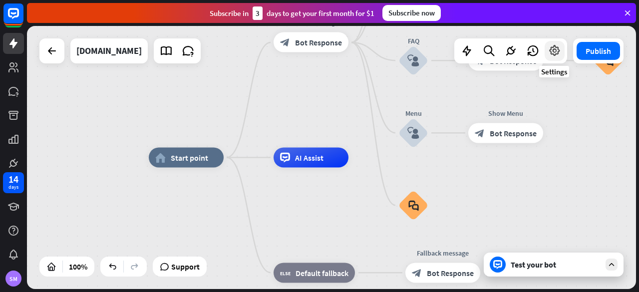
click at [555, 48] on icon at bounding box center [554, 50] width 13 height 13
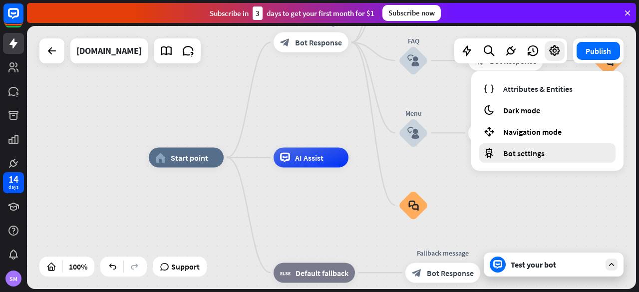
click at [520, 156] on span "Bot settings" at bounding box center [523, 153] width 41 height 10
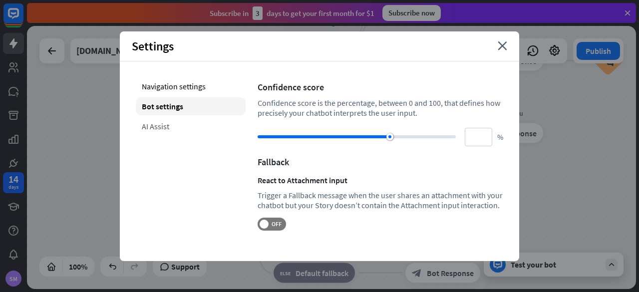
click at [180, 124] on div "AI Assist" at bounding box center [191, 126] width 110 height 18
type input "**"
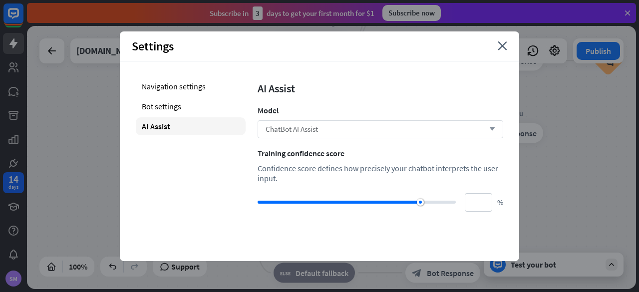
click at [444, 130] on div "ChatBot AI Assist arrow_down" at bounding box center [381, 129] width 246 height 18
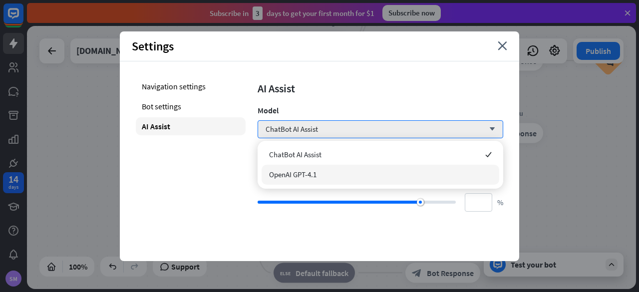
click at [406, 175] on div "OpenAI GPT-4.1" at bounding box center [381, 175] width 238 height 20
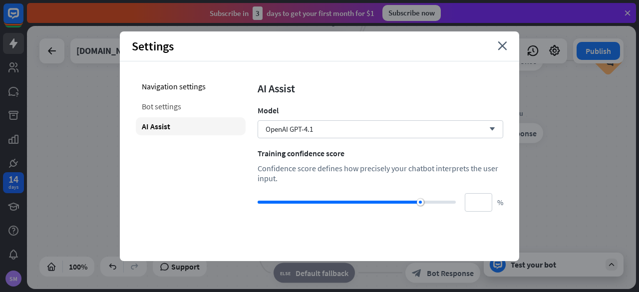
click at [160, 100] on div "Bot settings" at bounding box center [191, 106] width 110 height 18
type input "**"
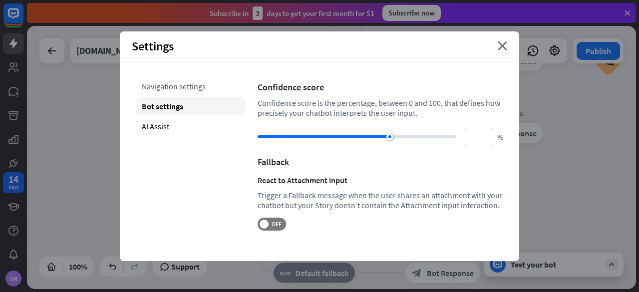
click at [168, 84] on div "Navigation settings" at bounding box center [191, 86] width 110 height 18
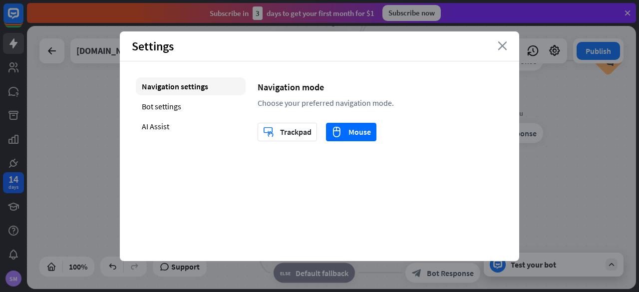
click at [504, 47] on icon "close" at bounding box center [502, 45] width 9 height 9
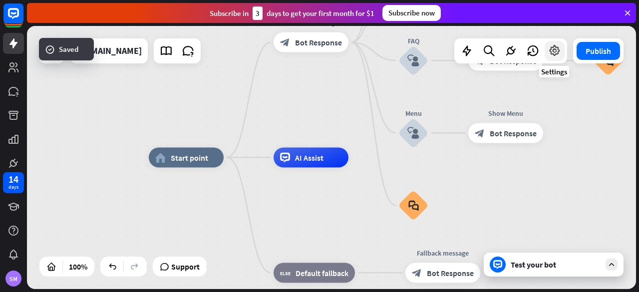
click at [552, 53] on icon at bounding box center [554, 50] width 13 height 13
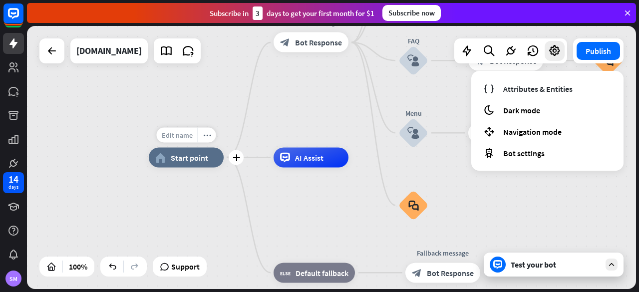
click at [168, 135] on span "Edit name" at bounding box center [177, 135] width 31 height 9
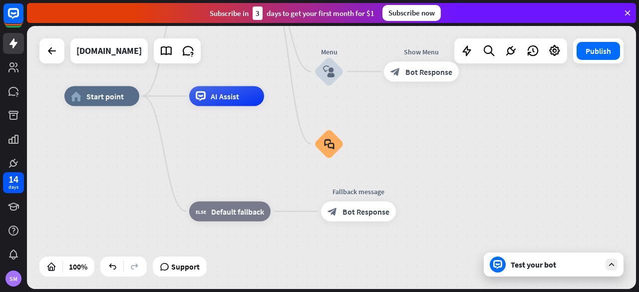
drag, startPoint x: 335, startPoint y: 194, endPoint x: 252, endPoint y: 132, distance: 103.5
click at [252, 132] on div "home_2 Start point Welcome message block_bot_response Bot Response About us blo…" at bounding box center [368, 227] width 609 height 263
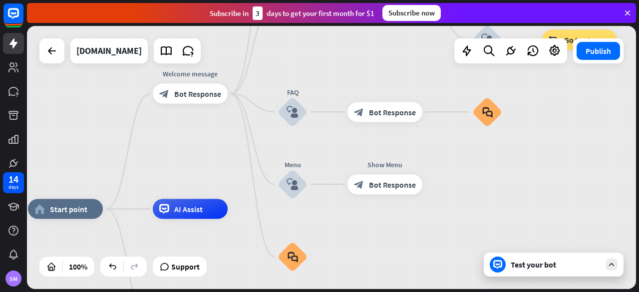
drag, startPoint x: 241, startPoint y: 148, endPoint x: 215, endPoint y: 245, distance: 100.7
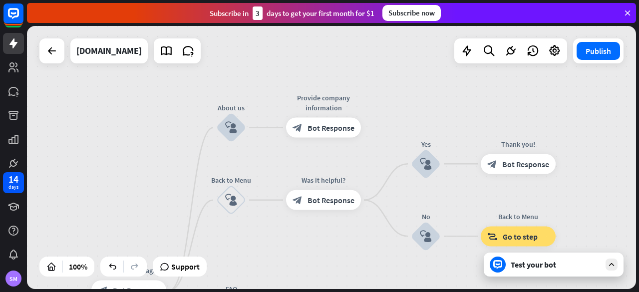
drag, startPoint x: 321, startPoint y: 63, endPoint x: 271, endPoint y: 254, distance: 196.8
click at [259, 261] on div "home_2 Start point Welcome message block_bot_response Bot Response About us blo…" at bounding box center [331, 157] width 609 height 263
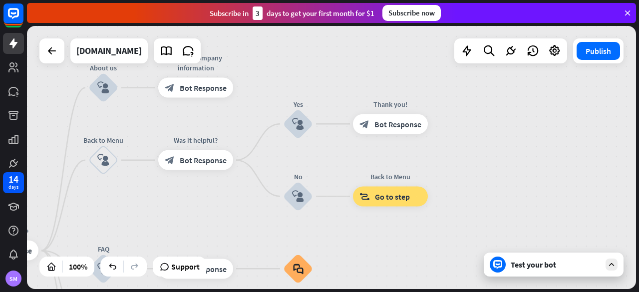
drag, startPoint x: 359, startPoint y: 247, endPoint x: 232, endPoint y: 207, distance: 134.0
click at [232, 207] on div "home_2 Start point Welcome message block_bot_response Bot Response About us blo…" at bounding box center [331, 157] width 609 height 263
click at [471, 230] on div "home_2 Start point Welcome message block_bot_response Bot Response About us blo…" at bounding box center [331, 157] width 609 height 263
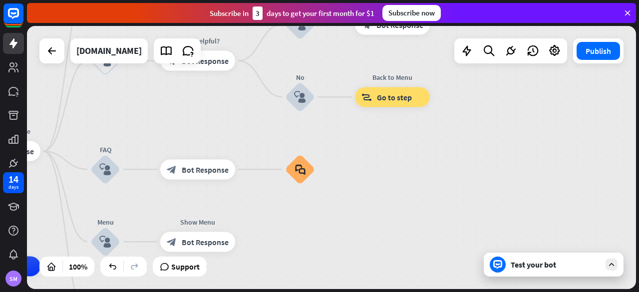
drag, startPoint x: 471, startPoint y: 230, endPoint x: 473, endPoint y: 130, distance: 99.9
click at [473, 130] on div "home_2 Start point Welcome message block_bot_response Bot Response About us blo…" at bounding box center [331, 157] width 609 height 263
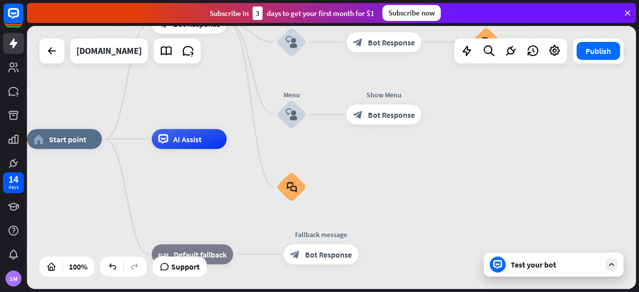
drag, startPoint x: 412, startPoint y: 214, endPoint x: 592, endPoint y: 130, distance: 199.0
click at [600, 86] on div "home_2 Start point Welcome message block_bot_response Bot Response About us blo…" at bounding box center [331, 157] width 609 height 263
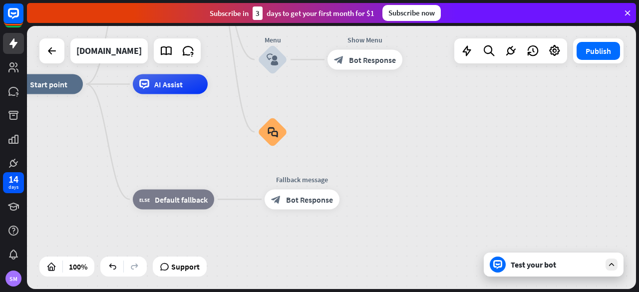
drag, startPoint x: 264, startPoint y: 230, endPoint x: 245, endPoint y: 247, distance: 25.1
click at [245, 247] on div "home_2 Start point Welcome message block_bot_response Bot Response About us blo…" at bounding box center [312, 215] width 609 height 263
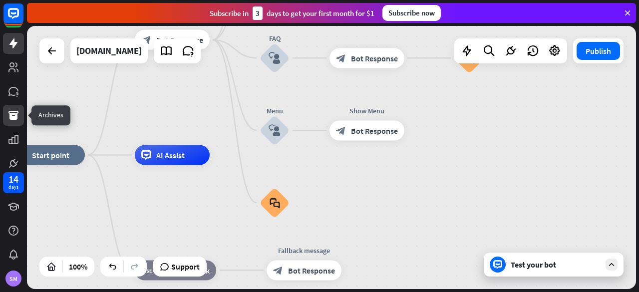
click at [15, 118] on icon at bounding box center [13, 115] width 10 height 9
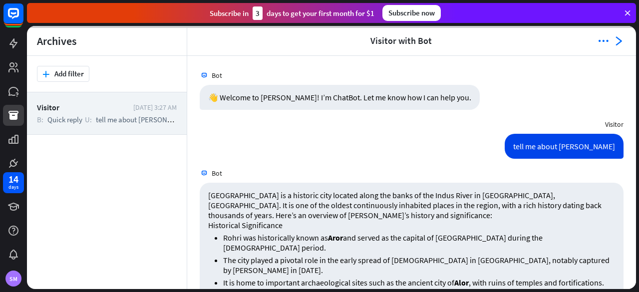
scroll to position [899, 0]
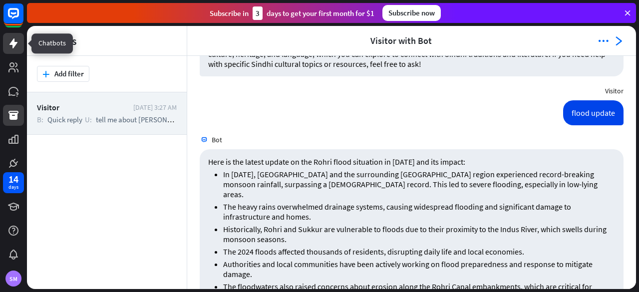
click at [12, 40] on icon at bounding box center [13, 43] width 12 height 12
